Goal: Transaction & Acquisition: Register for event/course

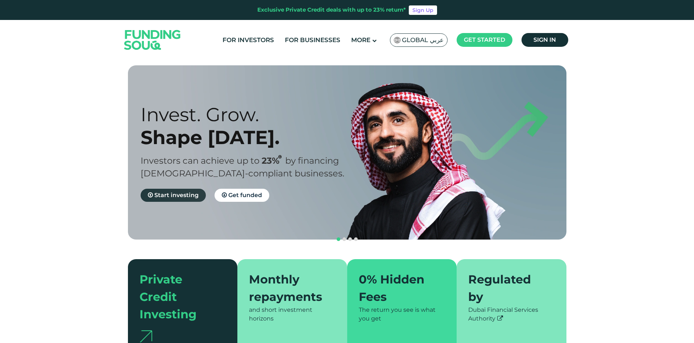
click at [175, 196] on span "Start investing" at bounding box center [176, 194] width 44 height 7
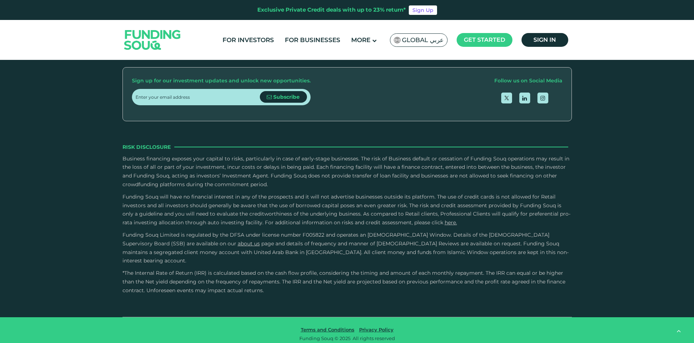
scroll to position [979, 0]
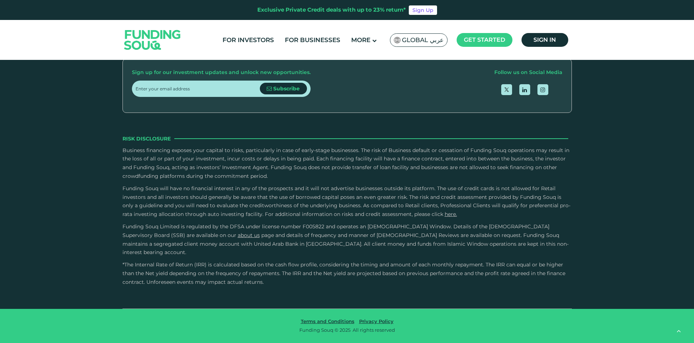
type tc-range-slider "4"
radio input "true"
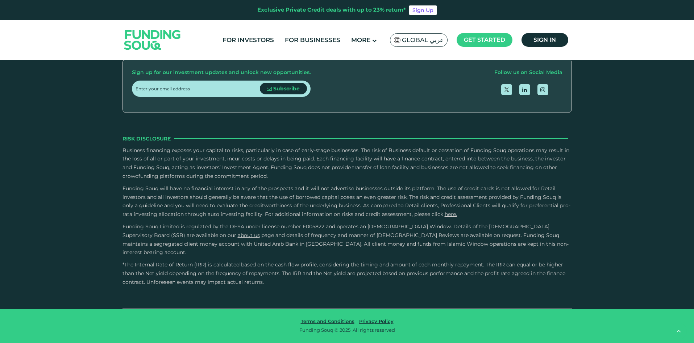
radio input "true"
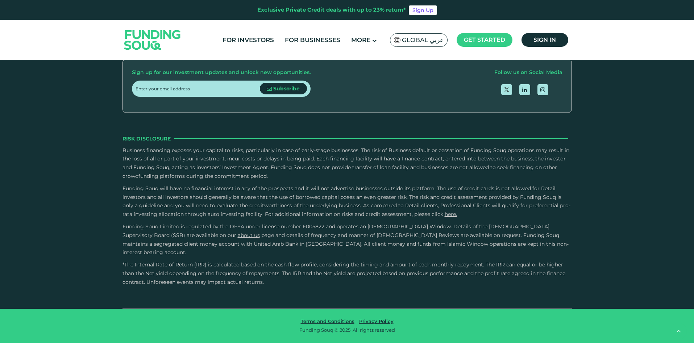
radio input "true"
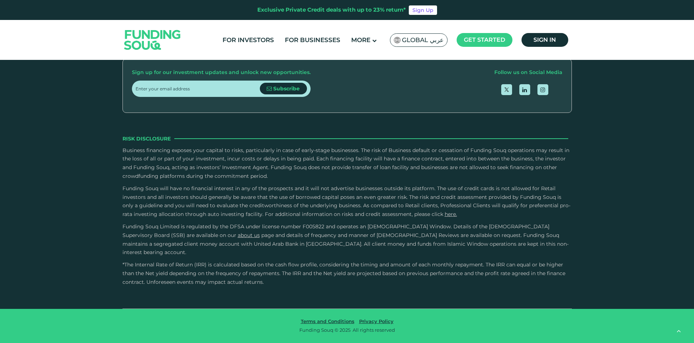
radio input "true"
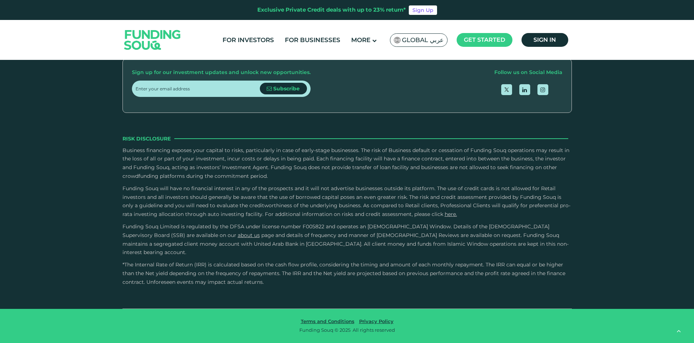
radio input "true"
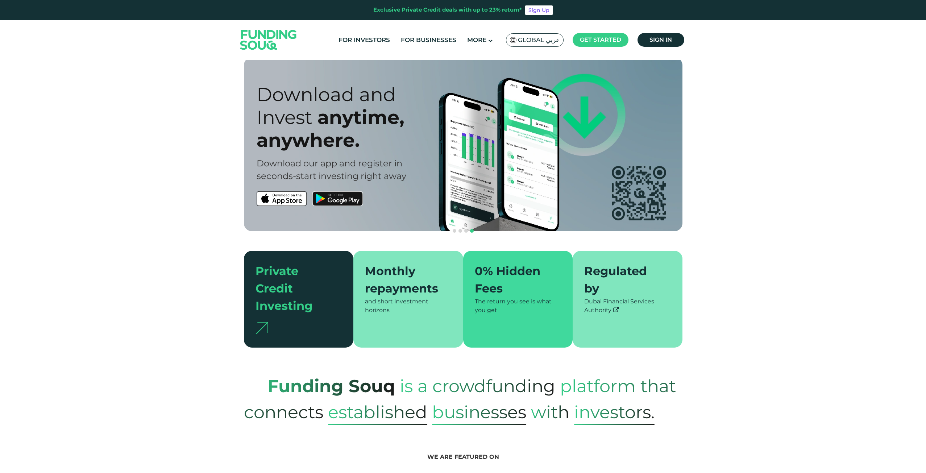
scroll to position [0, 0]
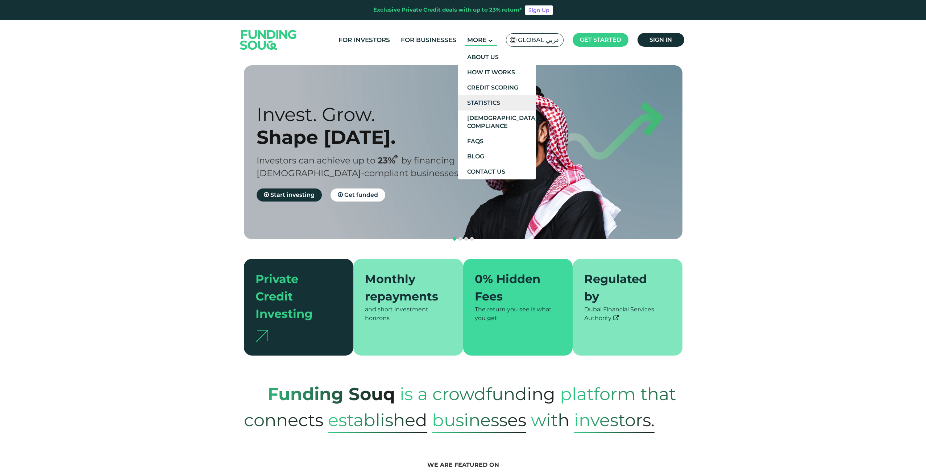
click at [492, 104] on link "Statistics" at bounding box center [497, 102] width 78 height 15
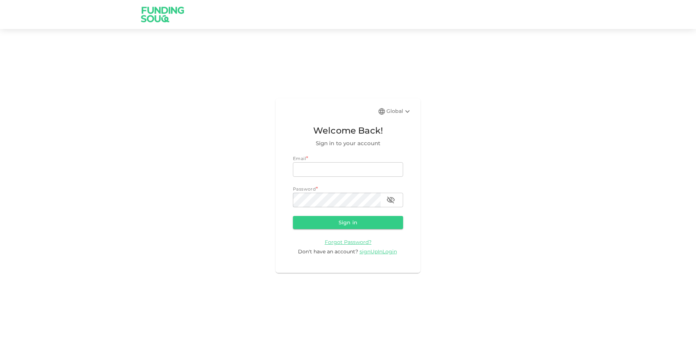
type input "[EMAIL_ADDRESS][DOMAIN_NAME]"
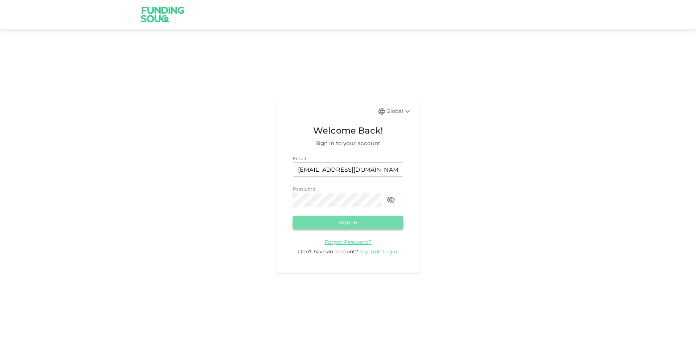
click at [306, 227] on button "Sign in" at bounding box center [348, 222] width 110 height 13
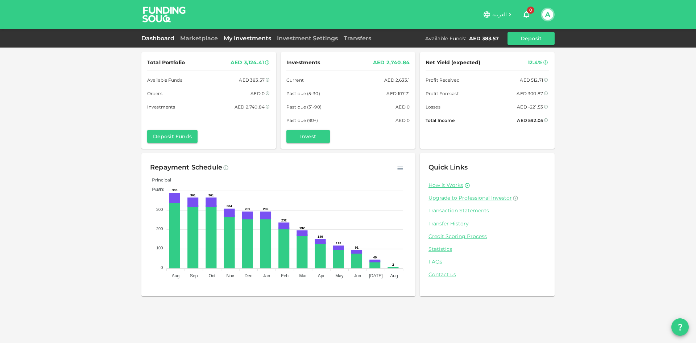
click at [237, 38] on link "My Investments" at bounding box center [247, 38] width 53 height 7
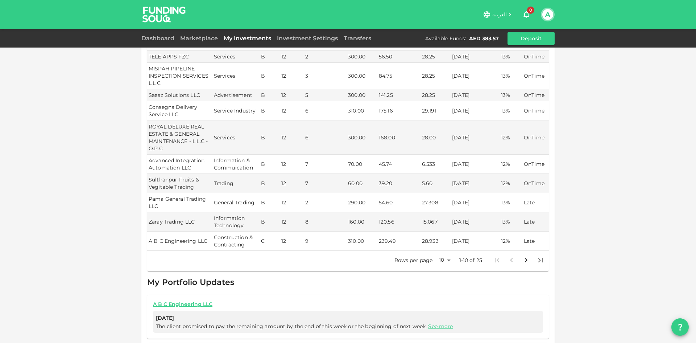
scroll to position [145, 0]
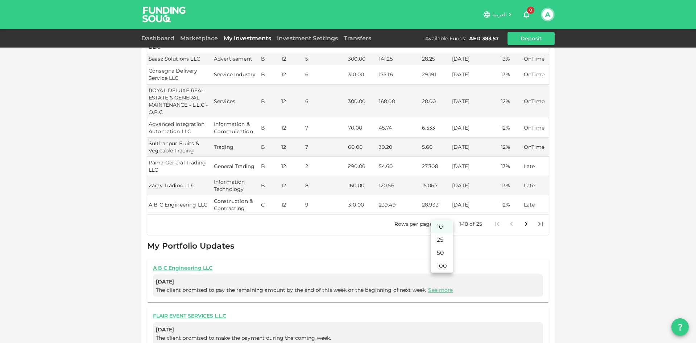
click at [441, 217] on body "العربية 0 A Dashboard Marketplace My Investments Investment Settings Transfers …" at bounding box center [348, 171] width 696 height 343
click at [440, 244] on li "25" at bounding box center [442, 239] width 22 height 13
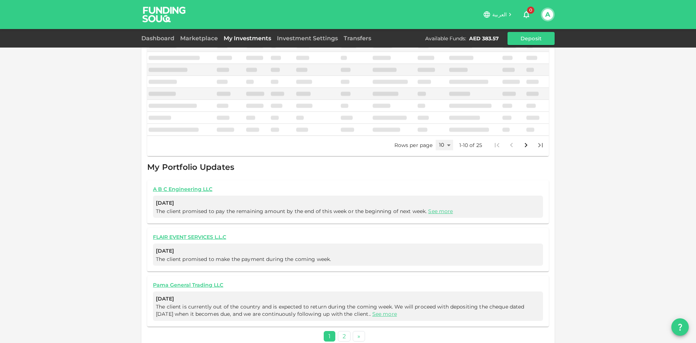
type input "25"
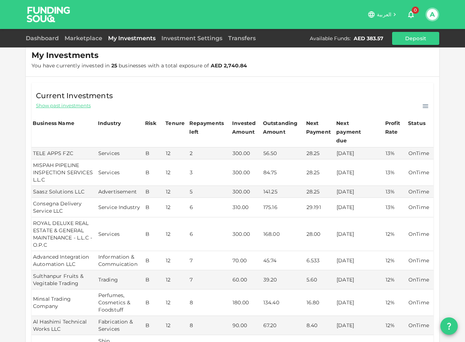
scroll to position [0, 0]
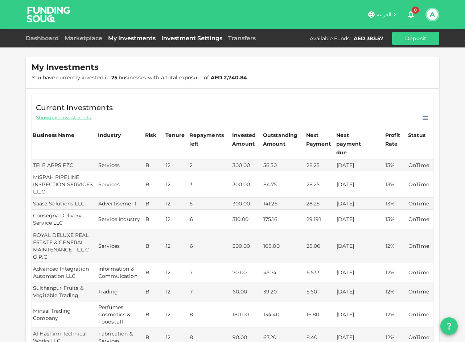
click at [190, 36] on link "Investment Settings" at bounding box center [191, 38] width 67 height 7
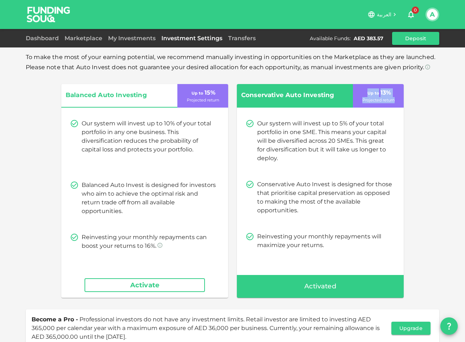
drag, startPoint x: 391, startPoint y: 99, endPoint x: 359, endPoint y: 89, distance: 33.0
click at [359, 89] on div "Up to 13 % Projected return" at bounding box center [378, 96] width 51 height 24
click at [85, 37] on link "Marketplace" at bounding box center [83, 38] width 43 height 7
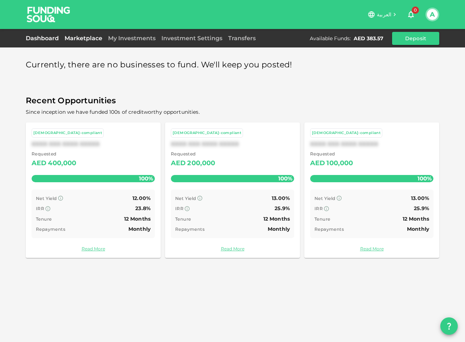
click at [52, 37] on link "Dashboard" at bounding box center [44, 38] width 36 height 7
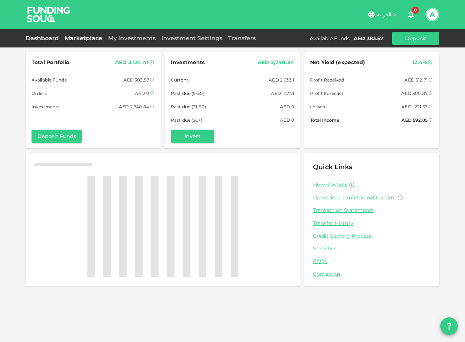
click at [91, 38] on link "Marketplace" at bounding box center [83, 38] width 43 height 7
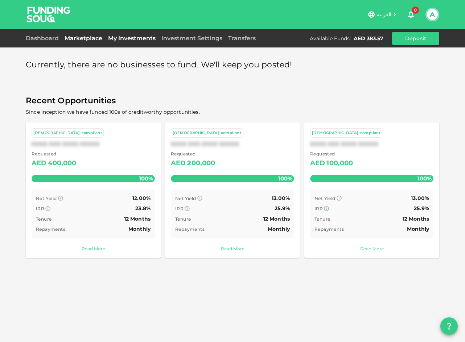
click at [141, 38] on link "My Investments" at bounding box center [131, 38] width 53 height 7
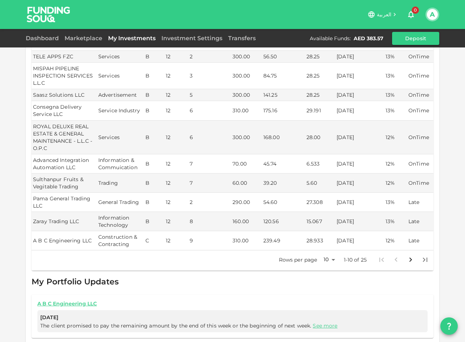
scroll to position [72, 0]
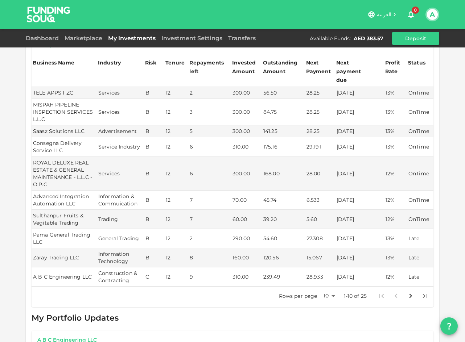
click at [320, 285] on body "العربية 0 A Dashboard Marketplace My Investments Investment Settings Transfers …" at bounding box center [232, 171] width 465 height 342
click at [461, 178] on div at bounding box center [232, 171] width 465 height 342
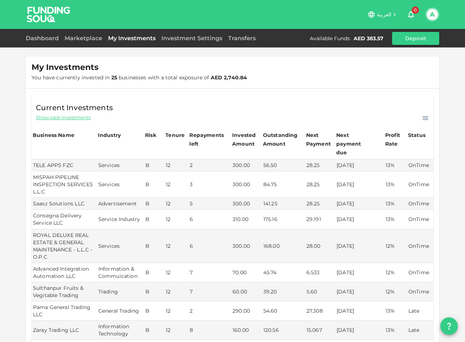
click at [62, 117] on span "Show past investments" at bounding box center [63, 117] width 55 height 7
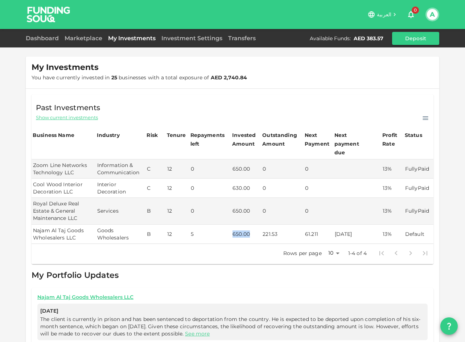
drag, startPoint x: 250, startPoint y: 227, endPoint x: 221, endPoint y: 226, distance: 28.6
click at [221, 226] on tr "Najam Al Taj Goods Wholesalers LLC Goods Wholesalers B 12 5 650.00 221.53 61.21…" at bounding box center [233, 234] width 402 height 19
click at [233, 225] on td "650.00" at bounding box center [246, 234] width 30 height 19
drag, startPoint x: 229, startPoint y: 225, endPoint x: 250, endPoint y: 224, distance: 20.3
click at [250, 225] on td "650.00" at bounding box center [246, 234] width 30 height 19
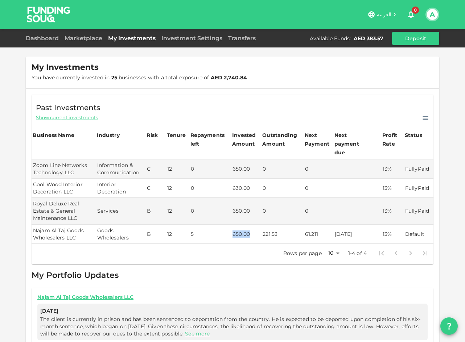
click at [250, 225] on td "650.00" at bounding box center [246, 234] width 30 height 19
drag, startPoint x: 246, startPoint y: 225, endPoint x: 226, endPoint y: 225, distance: 20.3
click at [226, 225] on tr "Najam Al Taj Goods Wholesalers LLC Goods Wholesalers B 12 5 650.00 221.53 61.21…" at bounding box center [233, 234] width 402 height 19
click at [228, 225] on td "5" at bounding box center [210, 234] width 42 height 19
click at [77, 120] on span "Show current investments" at bounding box center [67, 117] width 62 height 7
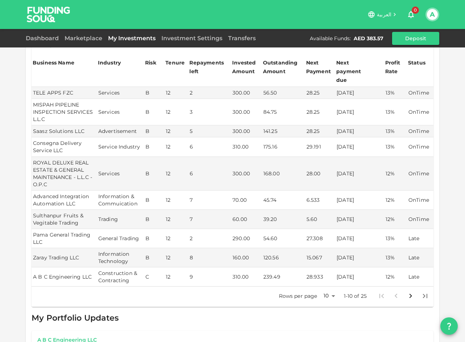
scroll to position [109, 0]
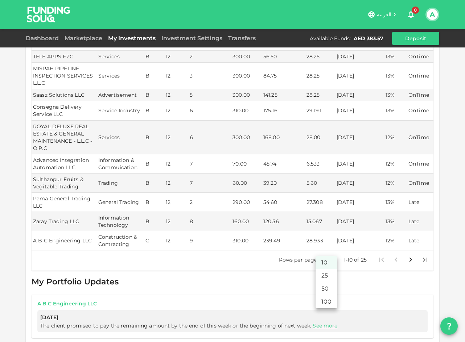
click at [325, 253] on body "العربية 0 A Dashboard Marketplace My Investments Investment Settings Transfers …" at bounding box center [232, 171] width 465 height 342
click at [323, 296] on li "100" at bounding box center [326, 301] width 22 height 13
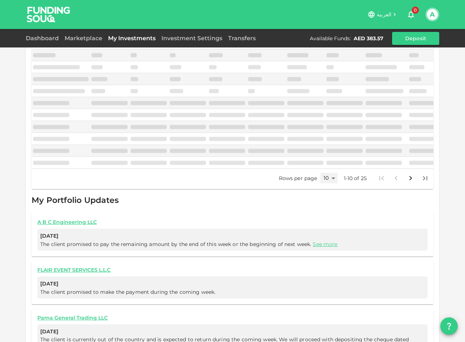
type input "100"
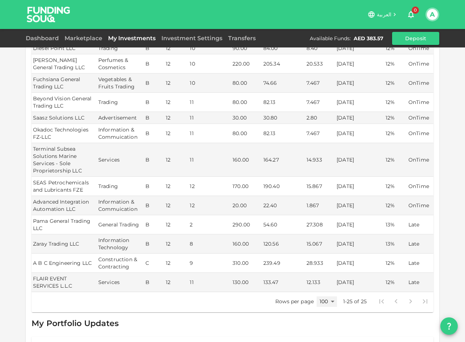
scroll to position [399, 0]
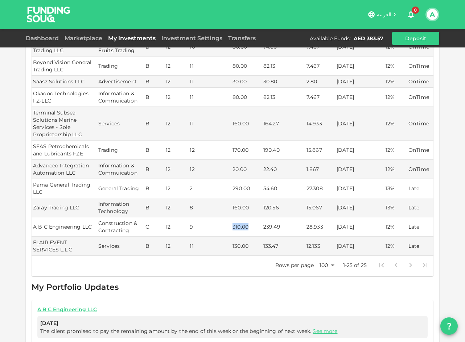
drag, startPoint x: 246, startPoint y: 220, endPoint x: 228, endPoint y: 218, distance: 18.6
click at [228, 218] on tr "A B C Engineering LLC Construction & Contracting C 12 9 310.00 239.49 28.933 22…" at bounding box center [233, 226] width 402 height 19
click at [228, 218] on td "9" at bounding box center [209, 226] width 43 height 19
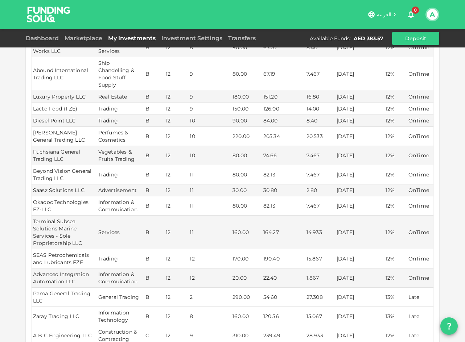
scroll to position [362, 0]
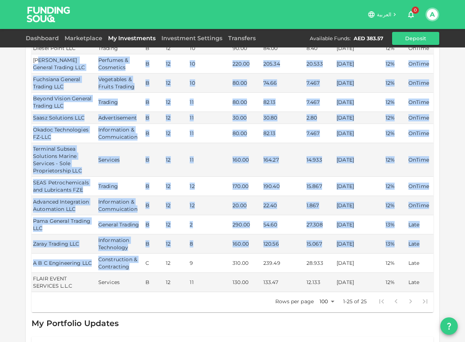
drag, startPoint x: 128, startPoint y: 259, endPoint x: 35, endPoint y: 47, distance: 231.0
click at [35, 47] on tbody "TELE APPS FZC Services B 12 2 300.00 56.50 28.25 07/09/2025 13% OnTime MISPAH P…" at bounding box center [233, 44] width 402 height 495
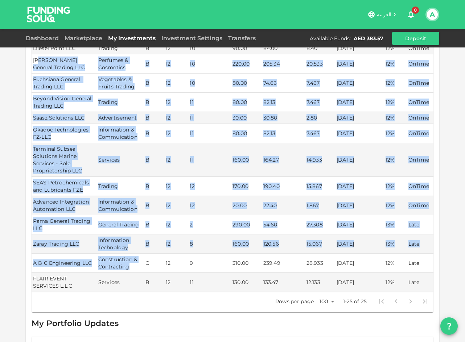
click at [34, 83] on td "Fuchsiana General Trading LLC" at bounding box center [64, 83] width 65 height 19
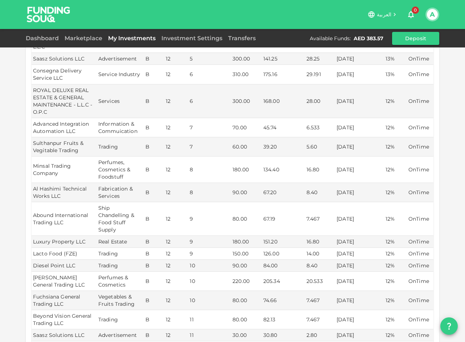
scroll to position [0, 0]
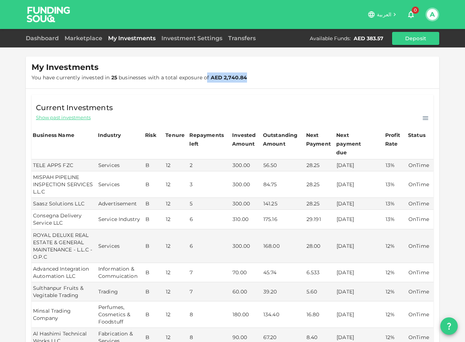
drag, startPoint x: 247, startPoint y: 75, endPoint x: 204, endPoint y: 73, distance: 43.5
click at [204, 73] on div "My Investments You have currently invested in 25 businesses with a total exposu…" at bounding box center [232, 73] width 413 height 32
click at [199, 37] on link "Investment Settings" at bounding box center [191, 38] width 67 height 7
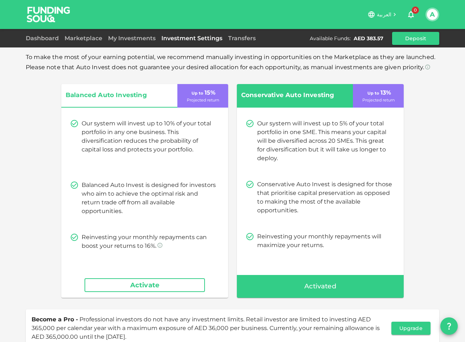
click at [76, 42] on div "Marketplace" at bounding box center [83, 38] width 43 height 9
click at [95, 37] on link "Marketplace" at bounding box center [83, 38] width 43 height 7
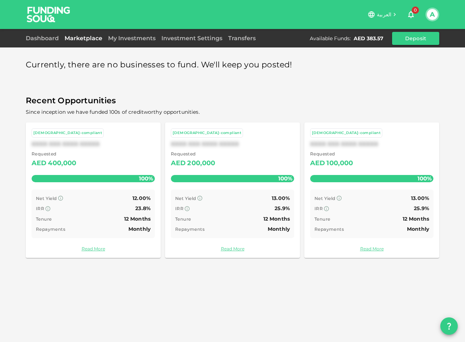
click at [92, 249] on link "Read More" at bounding box center [93, 248] width 123 height 7
click at [373, 249] on link "Read More" at bounding box center [371, 248] width 123 height 7
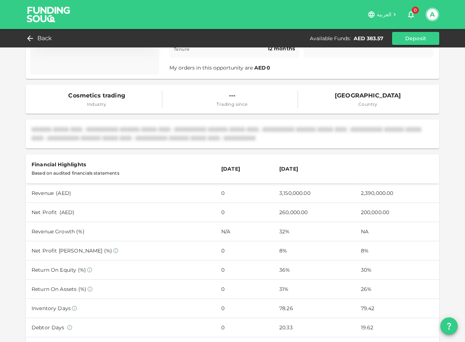
scroll to position [145, 0]
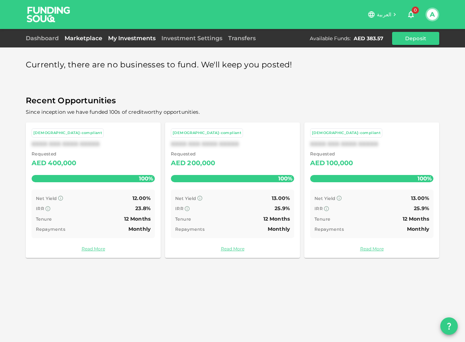
click at [148, 38] on link "My Investments" at bounding box center [131, 38] width 53 height 7
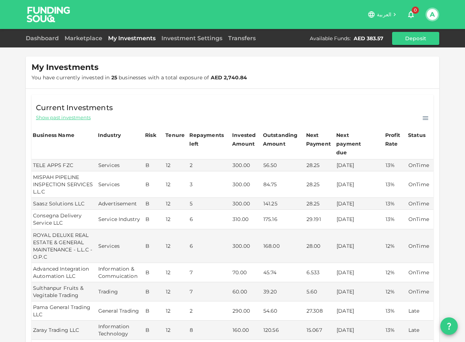
scroll to position [145, 0]
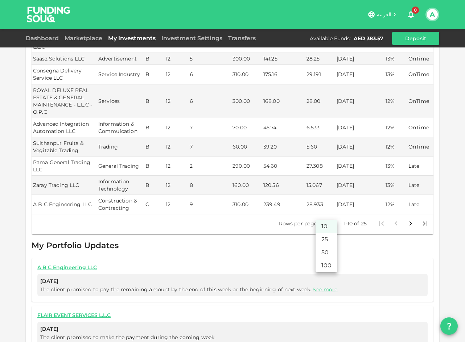
click at [328, 216] on body "العربية 0 A Dashboard Marketplace My Investments Investment Settings Transfers …" at bounding box center [232, 171] width 465 height 342
click at [328, 265] on li "100" at bounding box center [326, 265] width 22 height 13
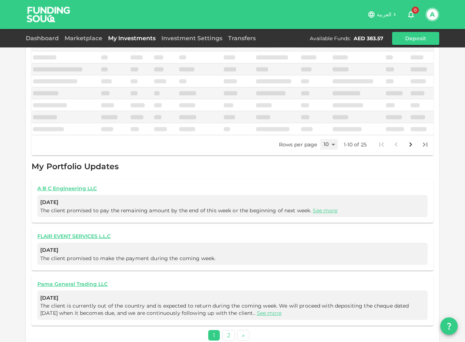
type input "100"
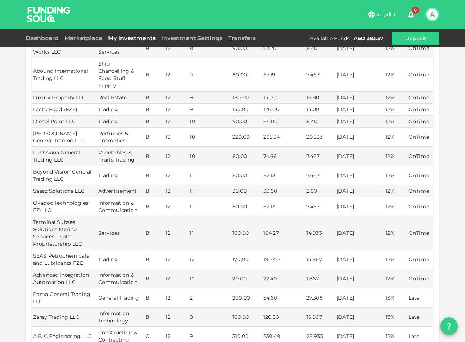
scroll to position [434, 0]
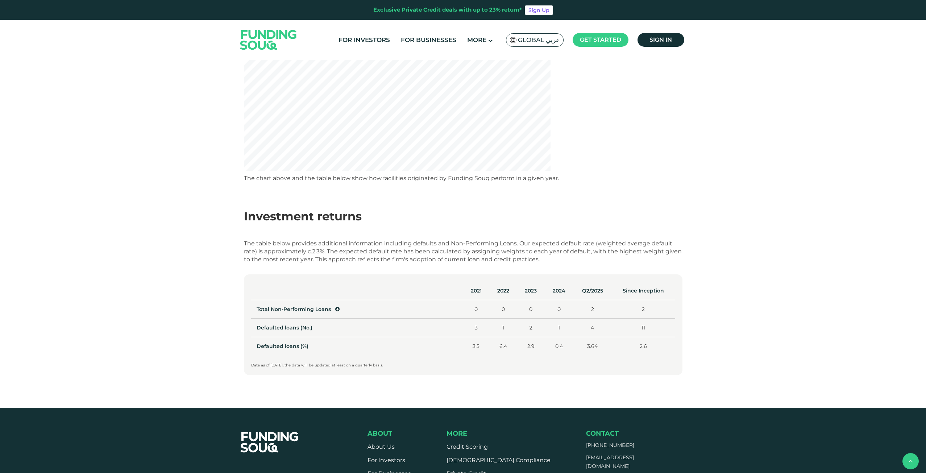
scroll to position [217, 0]
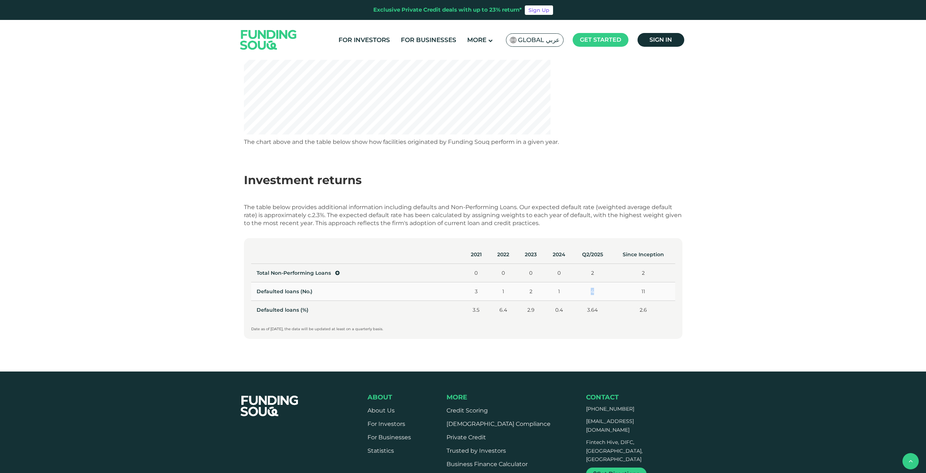
drag, startPoint x: 590, startPoint y: 296, endPoint x: 585, endPoint y: 297, distance: 4.8
click at [585, 297] on td "4" at bounding box center [592, 291] width 39 height 18
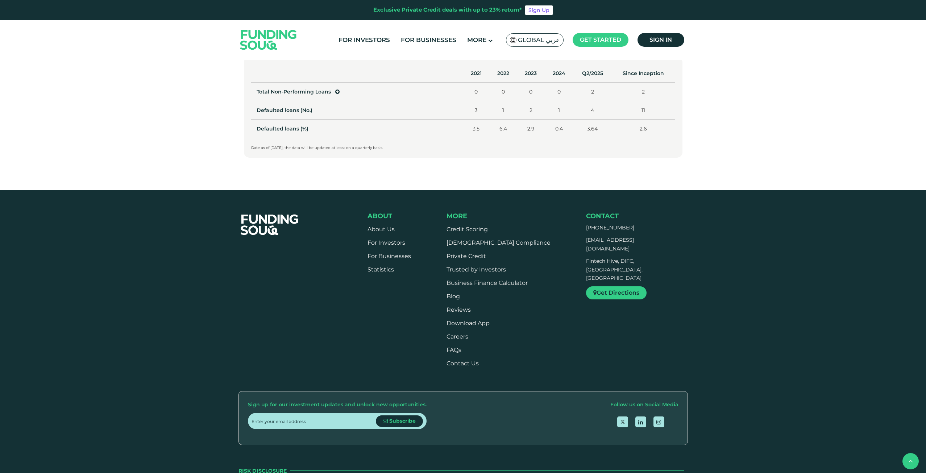
scroll to position [254, 0]
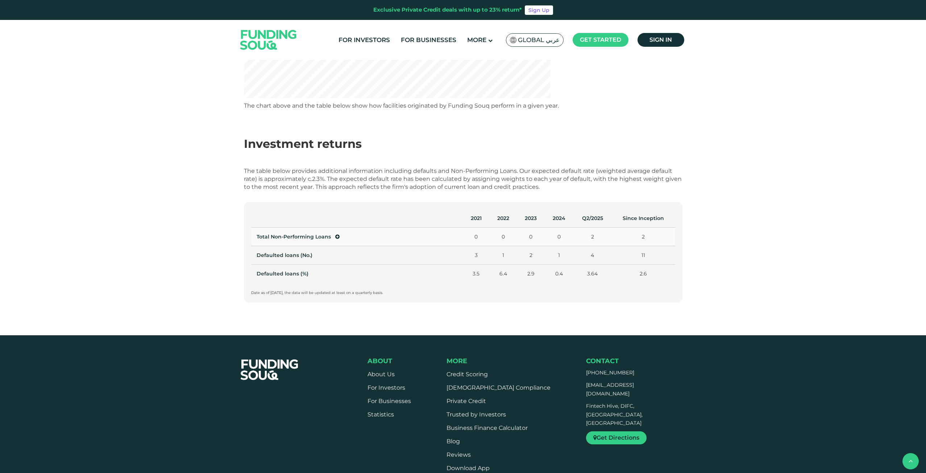
click at [337, 236] on icon at bounding box center [337, 236] width 4 height 5
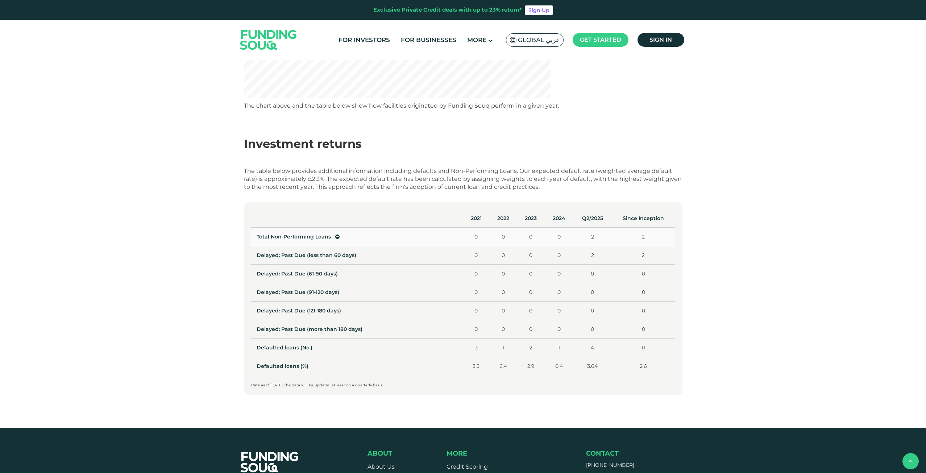
click at [337, 236] on icon at bounding box center [337, 236] width 4 height 5
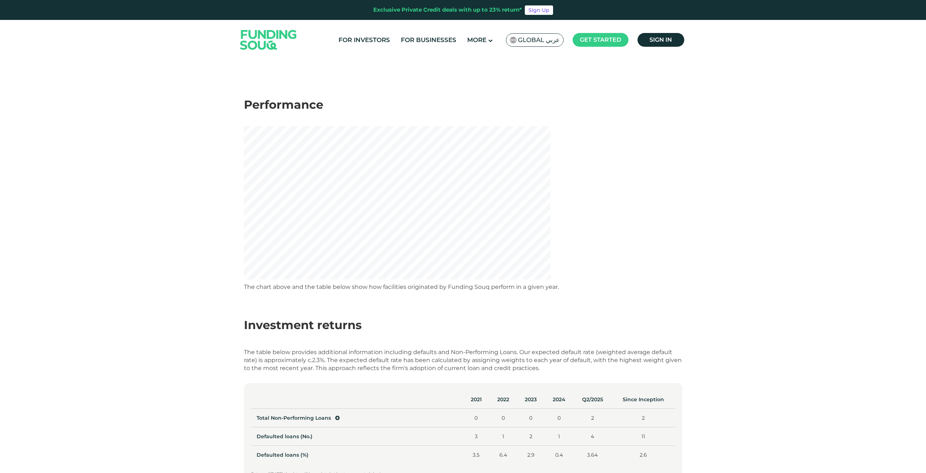
scroll to position [0, 0]
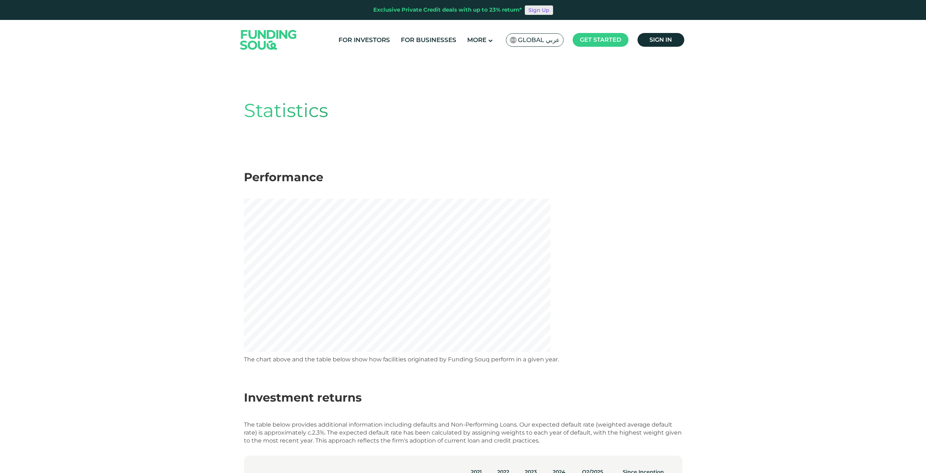
click at [545, 13] on link "Sign Up" at bounding box center [539, 9] width 28 height 9
click at [368, 37] on link "For Investors" at bounding box center [364, 40] width 55 height 12
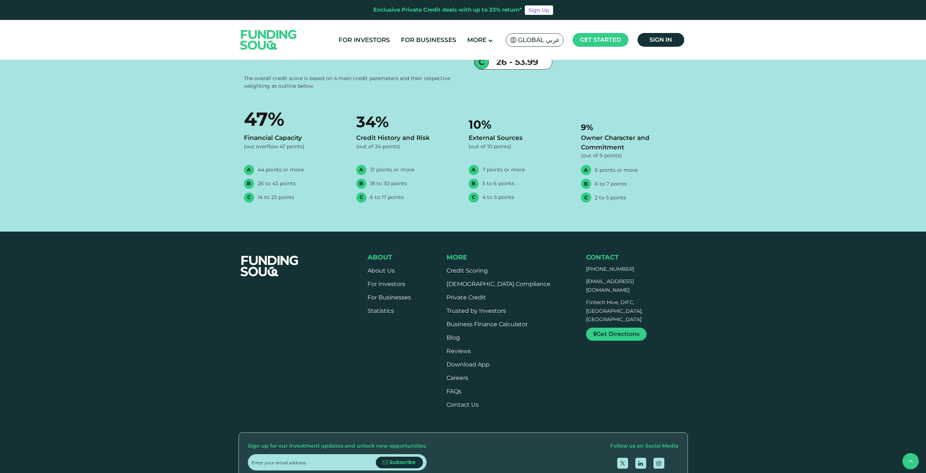
scroll to position [1269, 0]
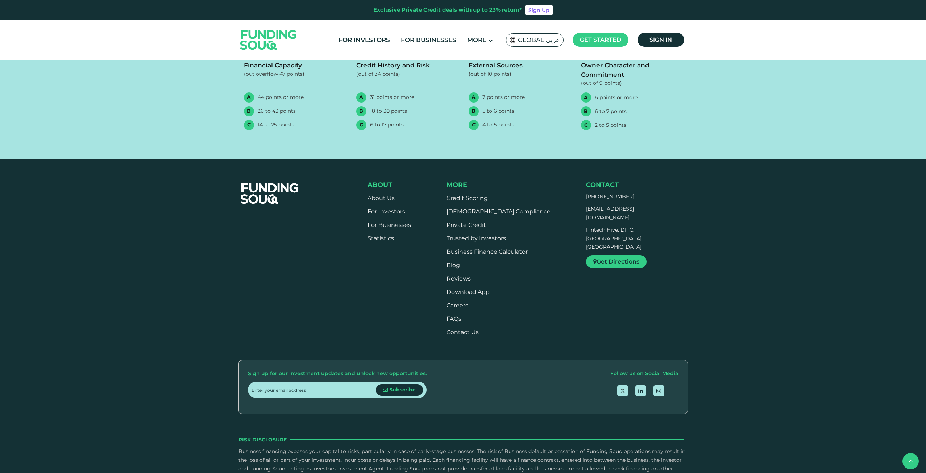
type tc-range-slider "5"
drag, startPoint x: 482, startPoint y: 274, endPoint x: 525, endPoint y: 275, distance: 43.1
type tc-range-slider "10000"
drag, startPoint x: 278, startPoint y: 271, endPoint x: 262, endPoint y: 270, distance: 16.0
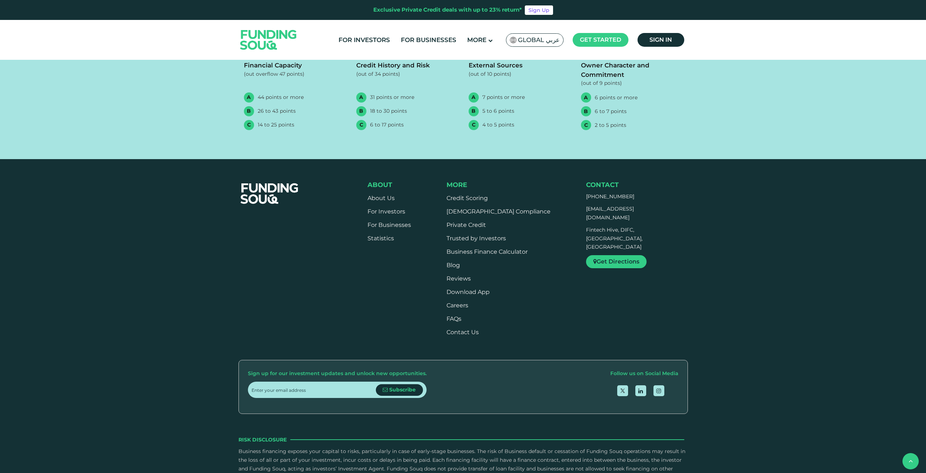
type tc-range-slider "100000"
drag, startPoint x: 262, startPoint y: 270, endPoint x: 273, endPoint y: 276, distance: 12.0
drag, startPoint x: 507, startPoint y: 275, endPoint x: 529, endPoint y: 278, distance: 22.8
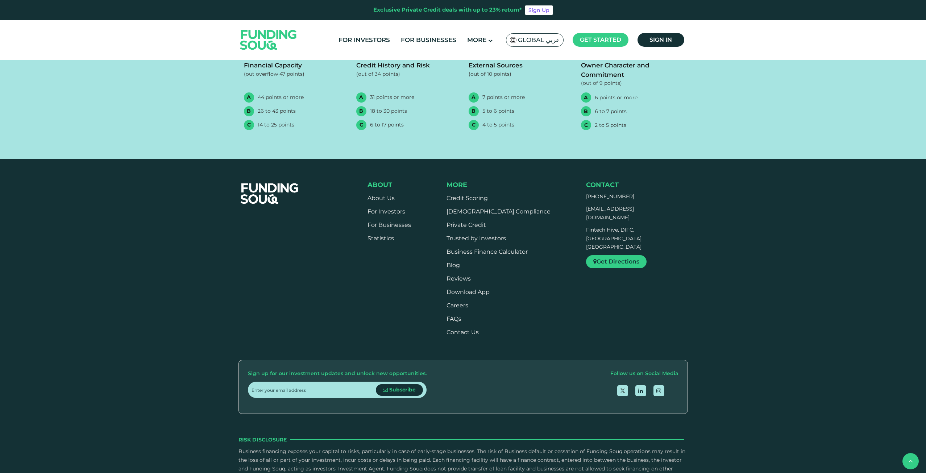
drag, startPoint x: 487, startPoint y: 288, endPoint x: 395, endPoint y: 283, distance: 91.9
drag, startPoint x: 395, startPoint y: 270, endPoint x: 418, endPoint y: 269, distance: 22.5
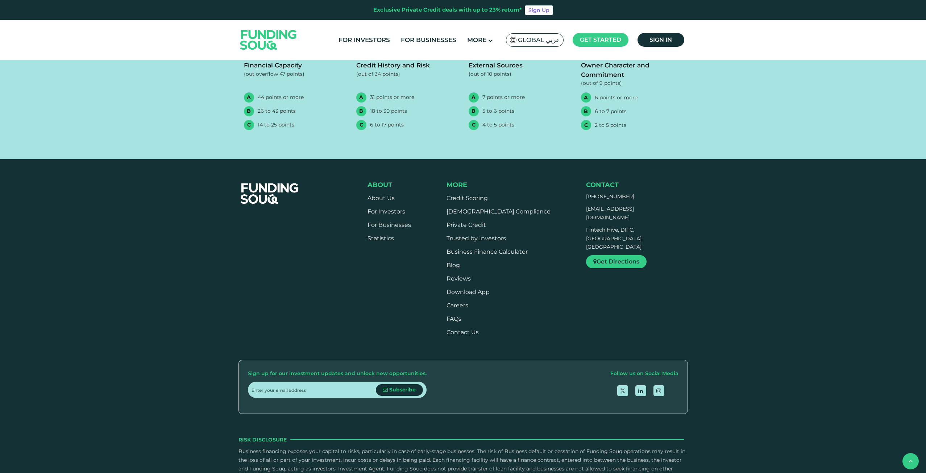
drag, startPoint x: 423, startPoint y: 272, endPoint x: 510, endPoint y: 275, distance: 86.7
type tc-range-slider "3"
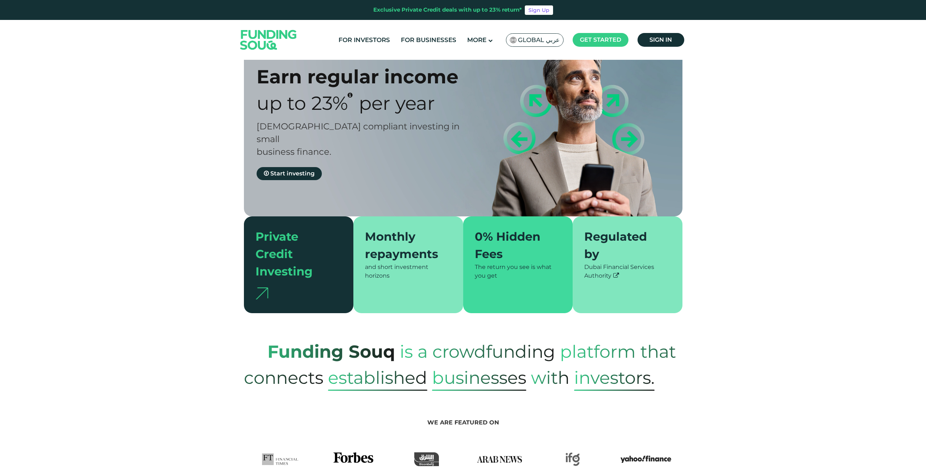
scroll to position [0, 0]
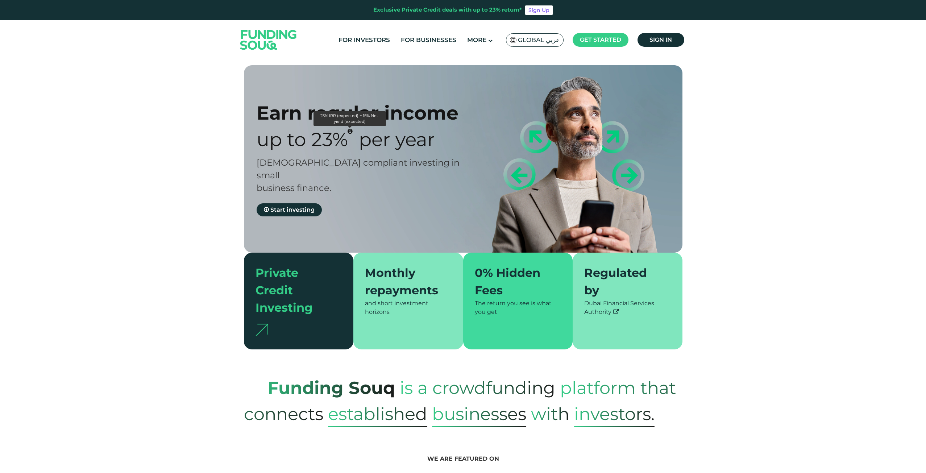
click at [348, 132] on icon "23% IRR (expected) ~ 15% Net yield (expected)" at bounding box center [350, 131] width 5 height 6
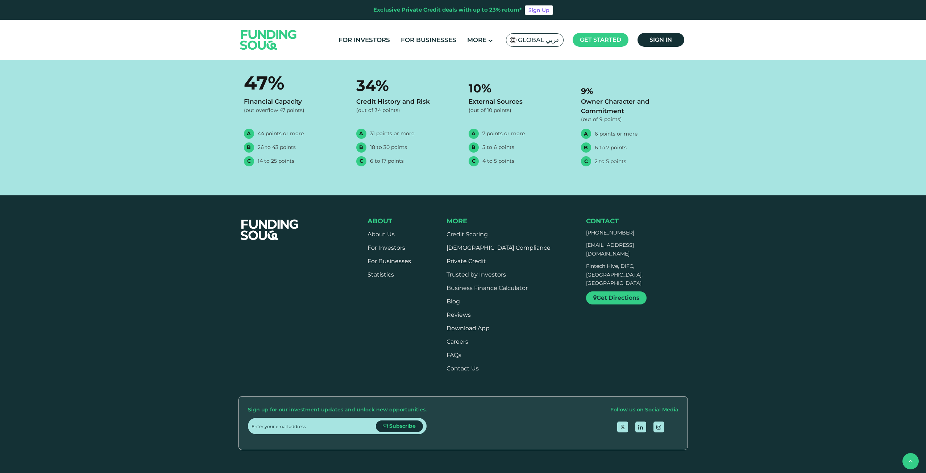
scroll to position [1269, 0]
